Goal: Task Accomplishment & Management: Manage account settings

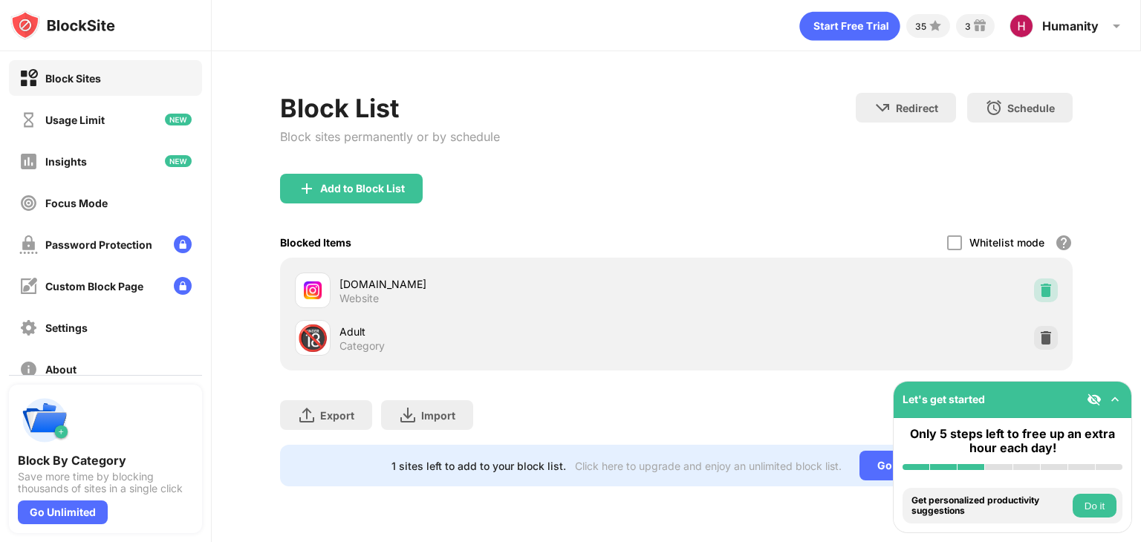
click at [1043, 292] on img at bounding box center [1045, 290] width 15 height 15
